Goal: Transaction & Acquisition: Purchase product/service

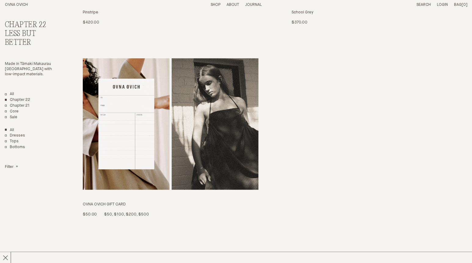
scroll to position [1341, 0]
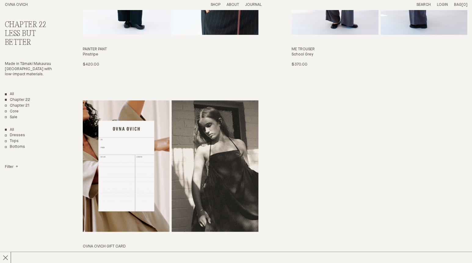
click at [8, 92] on link "All" at bounding box center [9, 94] width 9 height 5
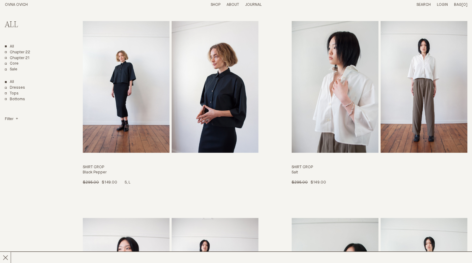
scroll to position [2404, 0]
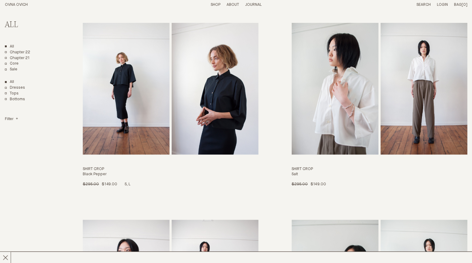
click at [138, 85] on img "Shirt Crop" at bounding box center [126, 89] width 87 height 132
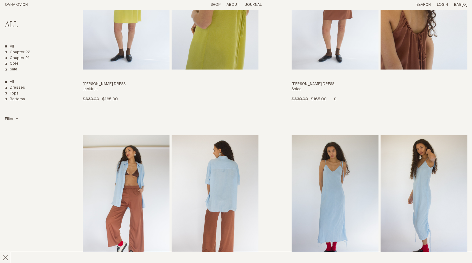
scroll to position [1119, 0]
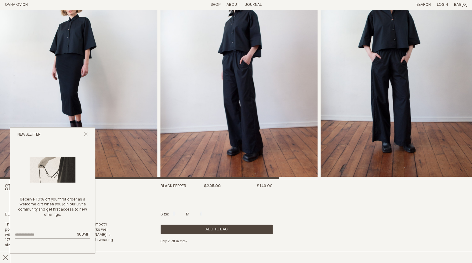
scroll to position [59, 0]
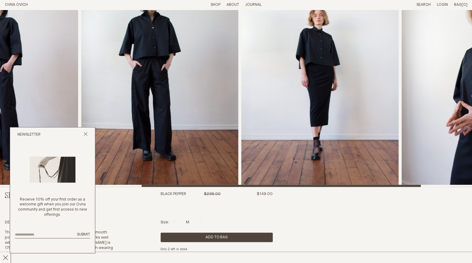
click at [138, 106] on img "3 / 5" at bounding box center [159, 69] width 157 height 236
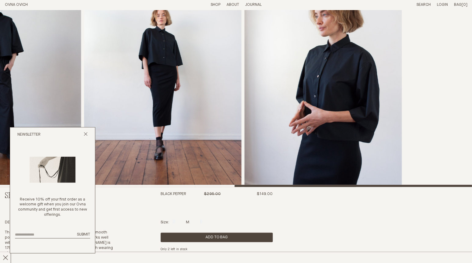
click at [241, 114] on img "4 / 5" at bounding box center [162, 69] width 157 height 236
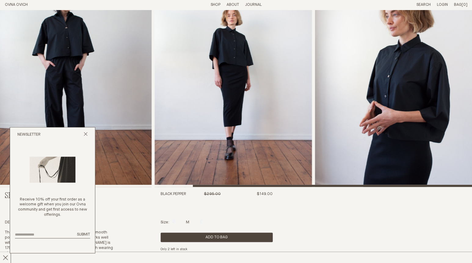
click at [152, 112] on img "3 / 5" at bounding box center [73, 69] width 157 height 236
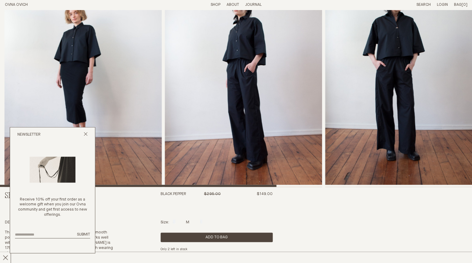
click at [321, 116] on img "2 / 5" at bounding box center [242, 69] width 157 height 236
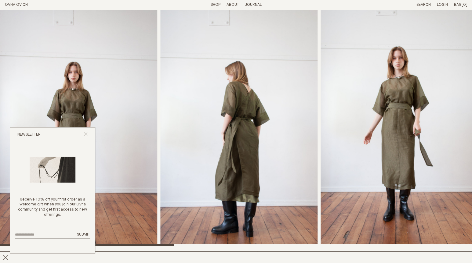
click at [84, 134] on icon "Close popup" at bounding box center [86, 134] width 4 height 4
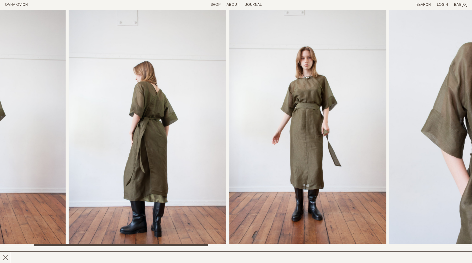
click at [229, 98] on img "3 / 8" at bounding box center [307, 128] width 157 height 236
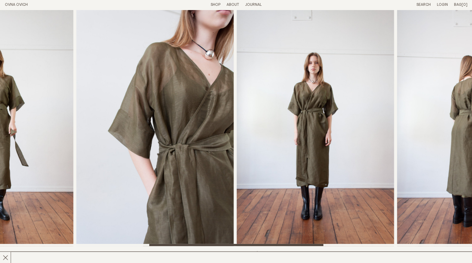
click at [138, 127] on img "4 / 8" at bounding box center [154, 128] width 157 height 236
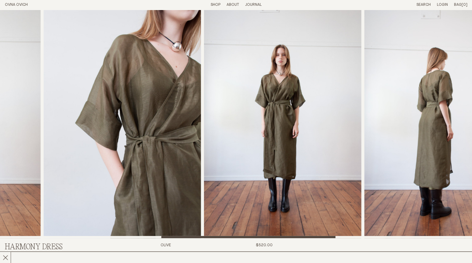
scroll to position [7, 0]
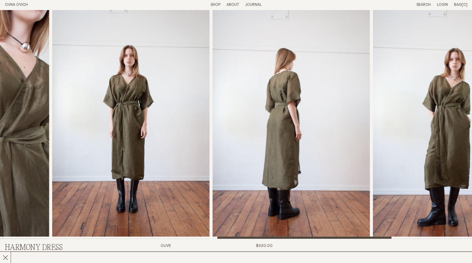
click at [77, 171] on img "5 / 8" at bounding box center [130, 120] width 157 height 236
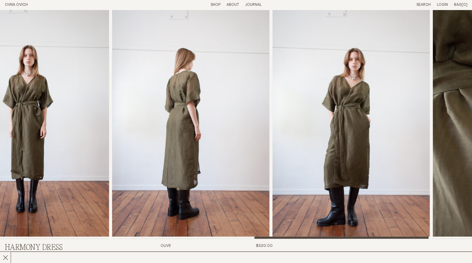
click at [272, 169] on img "7 / 8" at bounding box center [350, 120] width 157 height 236
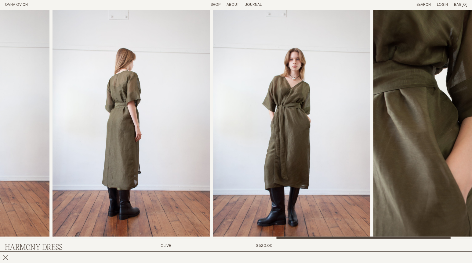
scroll to position [7, 0]
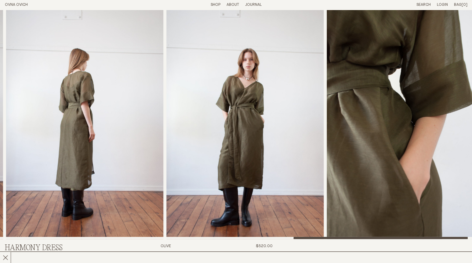
click at [275, 153] on img "7 / 8" at bounding box center [244, 121] width 157 height 236
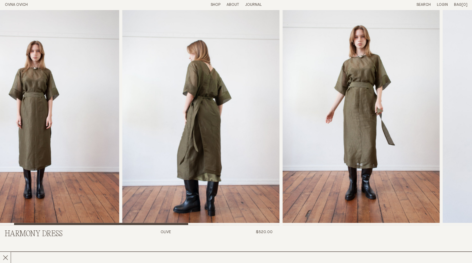
scroll to position [0, 0]
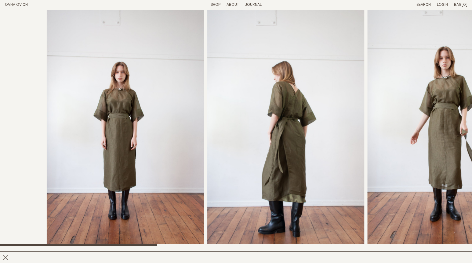
click at [318, 117] on img "2 / 8" at bounding box center [285, 128] width 157 height 236
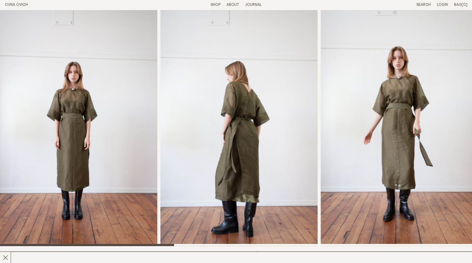
click at [320, 112] on img "3 / 8" at bounding box center [398, 128] width 157 height 236
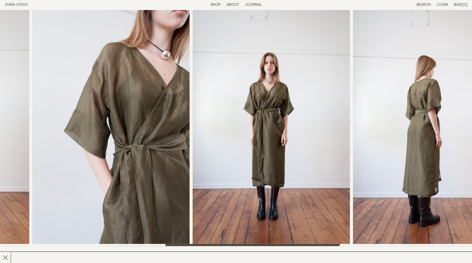
click at [200, 112] on img "5 / 8" at bounding box center [270, 128] width 157 height 236
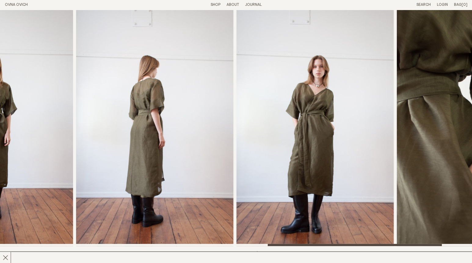
click at [236, 151] on img "7 / 8" at bounding box center [314, 128] width 157 height 236
